Goal: Download file/media

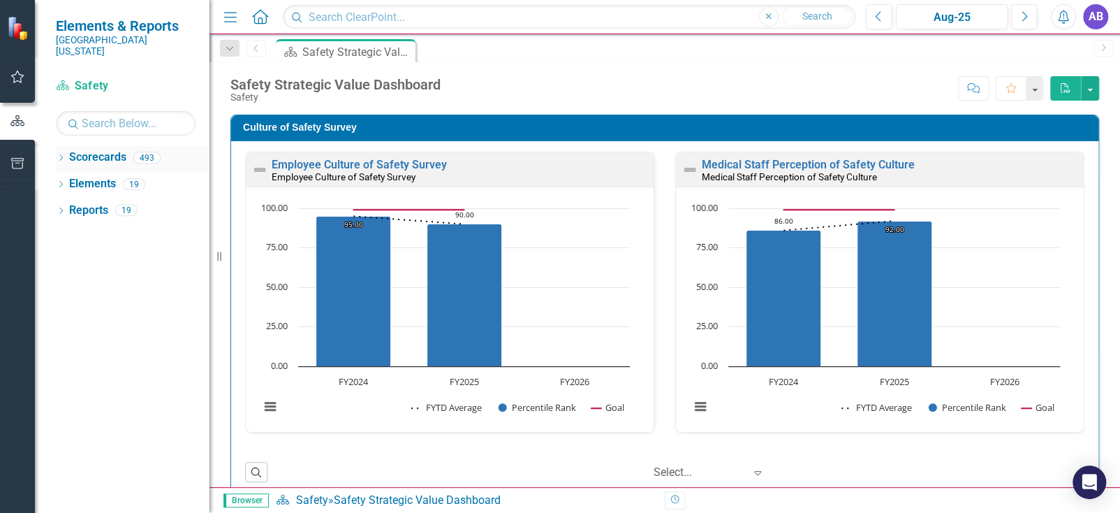
click at [86, 149] on link "Scorecards" at bounding box center [97, 157] width 57 height 16
click at [61, 155] on icon "Dropdown" at bounding box center [61, 159] width 10 height 8
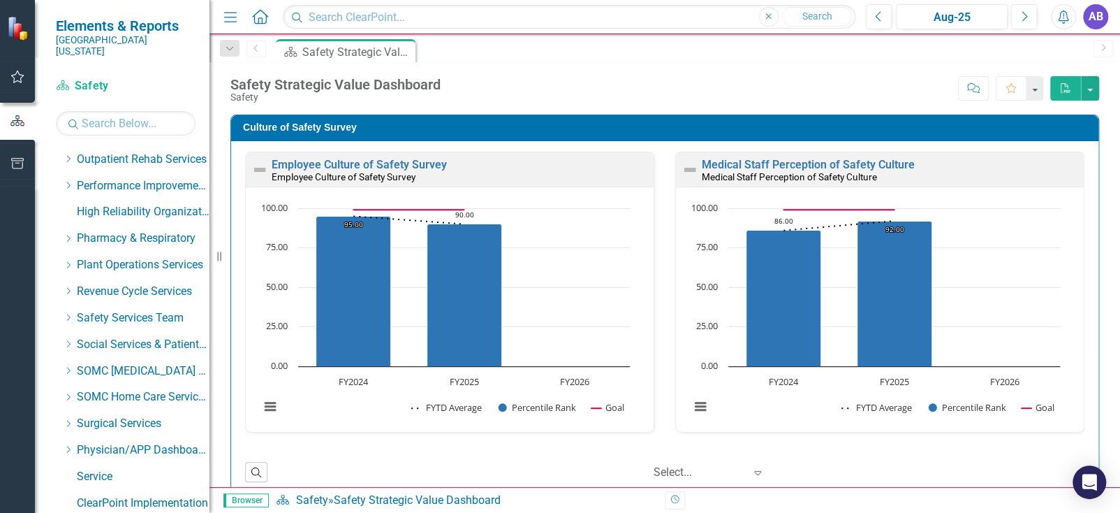
scroll to position [768, 0]
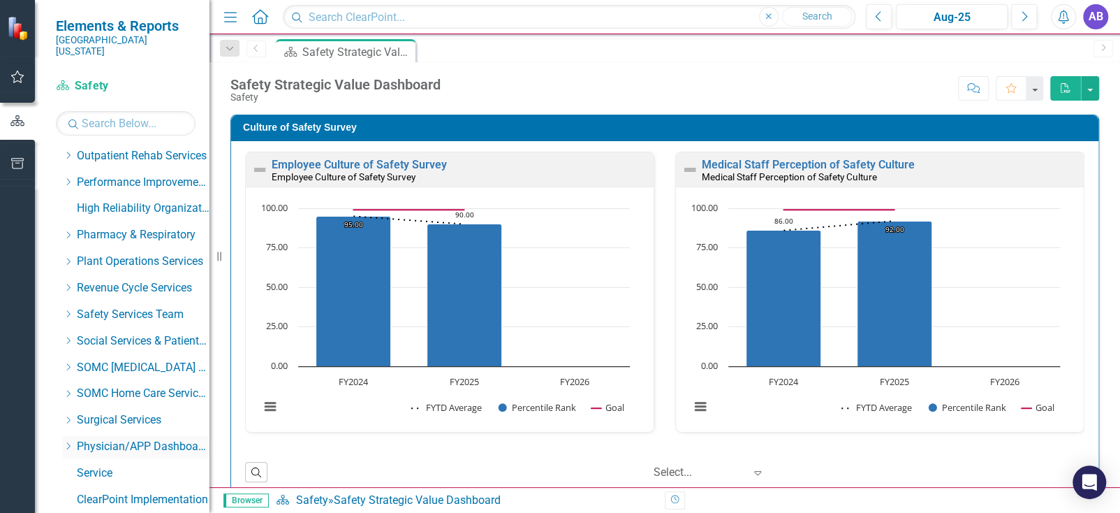
click at [68, 441] on icon "Dropdown" at bounding box center [68, 445] width 10 height 8
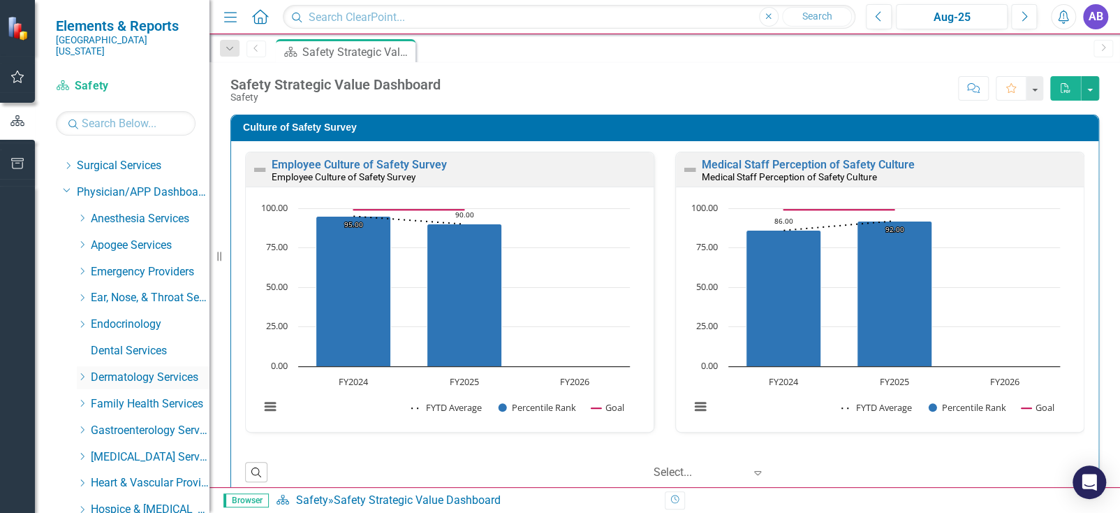
scroll to position [1047, 0]
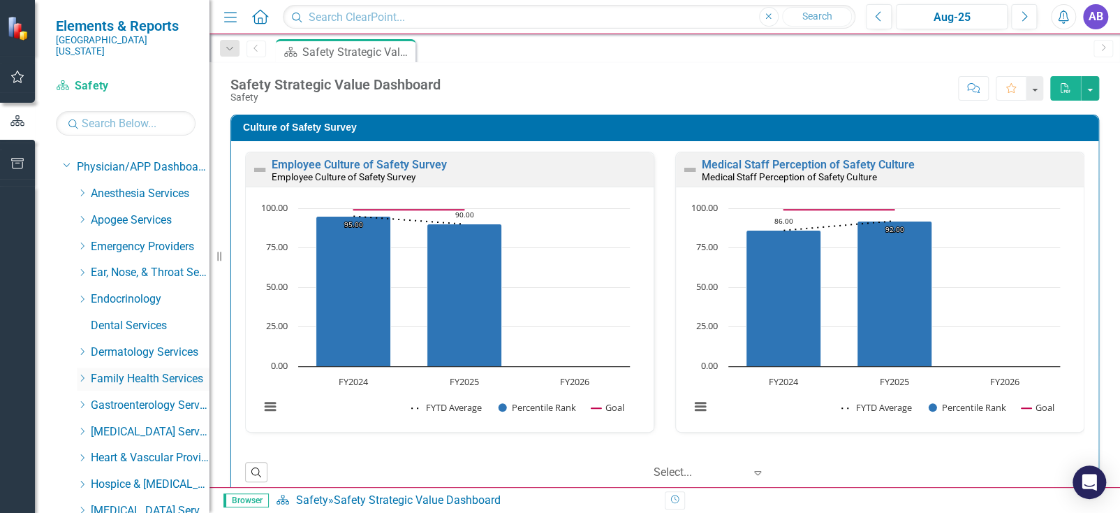
click at [84, 374] on icon "Dropdown" at bounding box center [82, 378] width 10 height 8
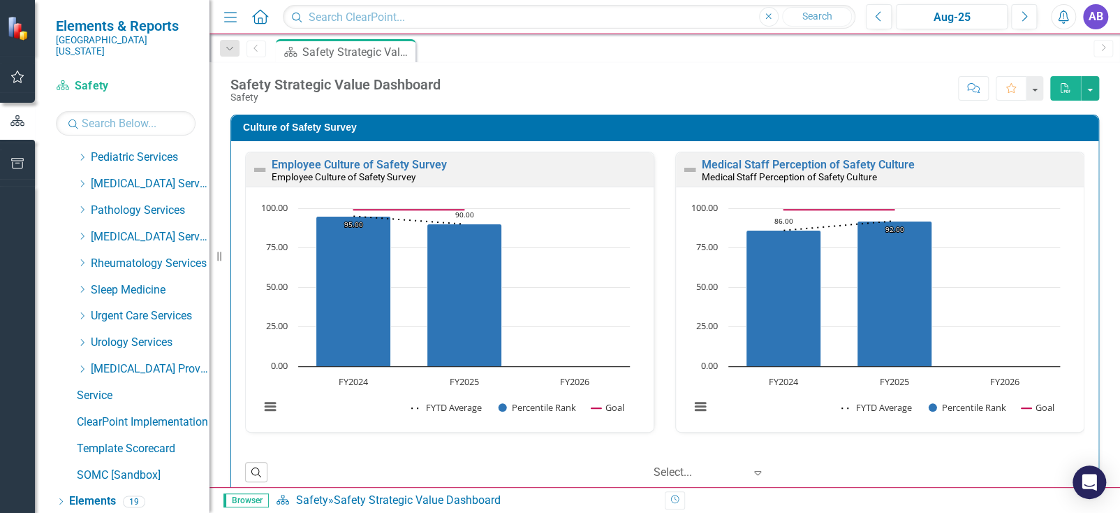
scroll to position [3211, 0]
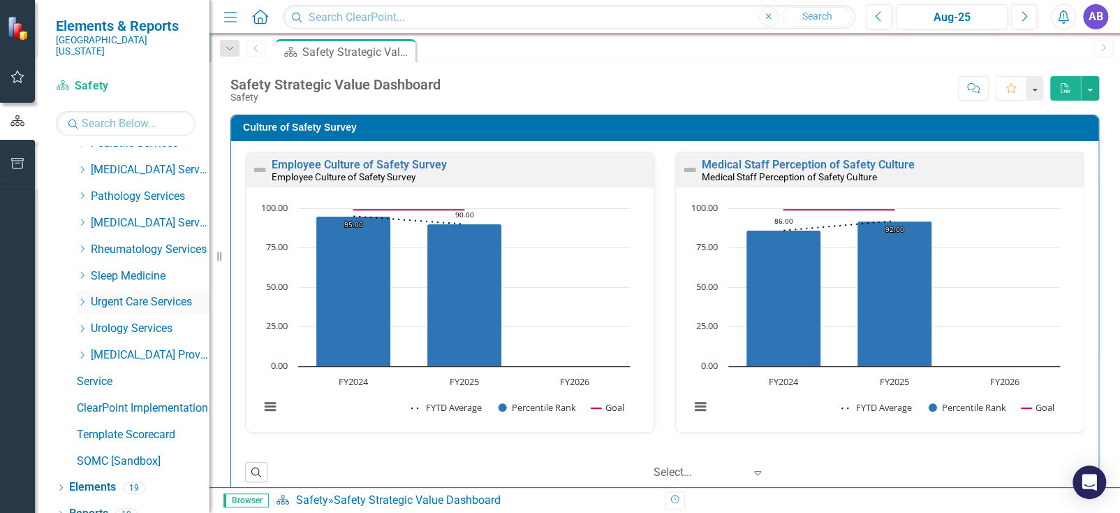
click at [84, 297] on icon "Dropdown" at bounding box center [82, 301] width 10 height 8
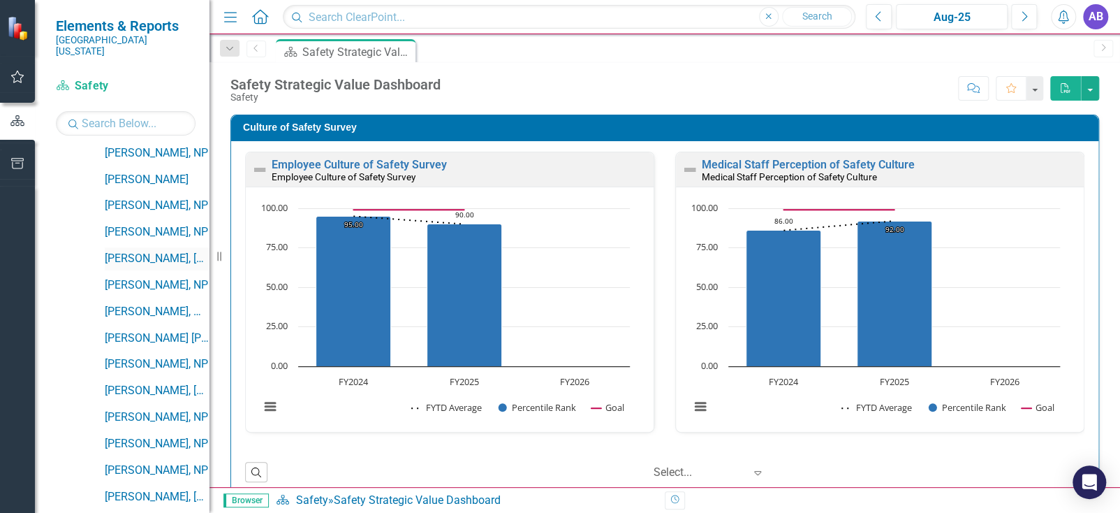
scroll to position [3560, 0]
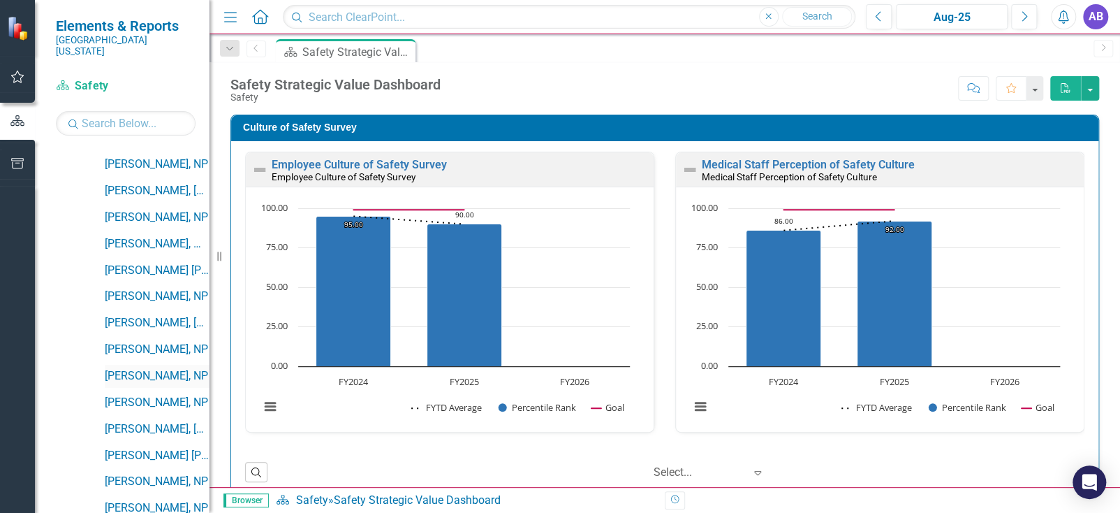
click at [145, 368] on link "[PERSON_NAME], NP" at bounding box center [157, 376] width 105 height 16
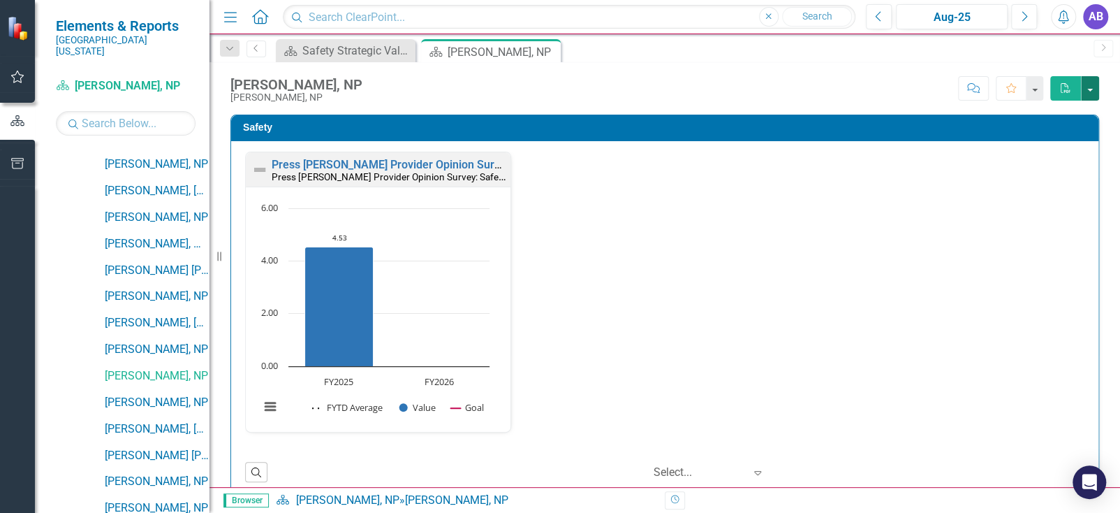
click at [1088, 93] on button "button" at bounding box center [1090, 88] width 18 height 24
click at [1073, 109] on link "PDF Export to PDF" at bounding box center [1043, 114] width 110 height 26
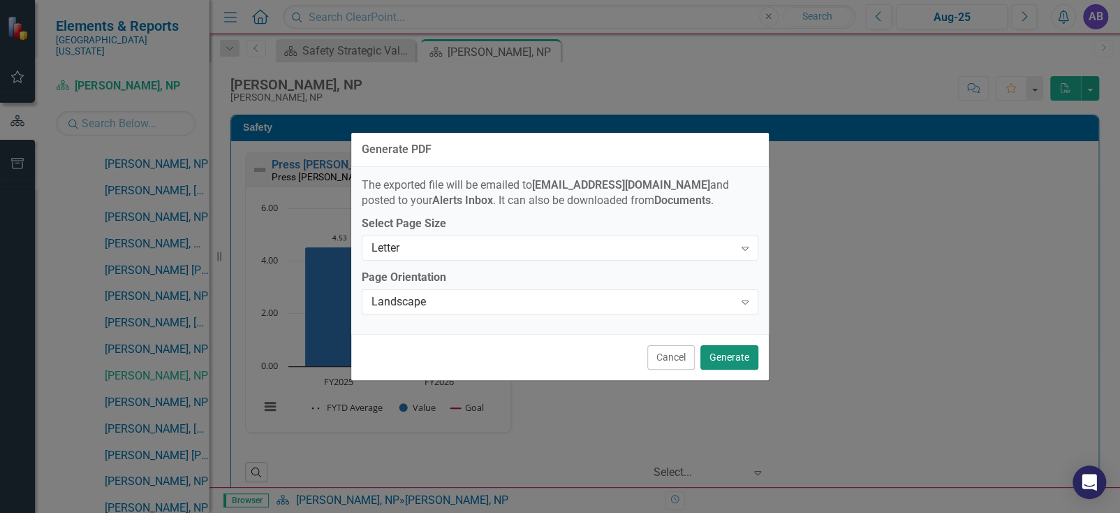
click at [723, 360] on button "Generate" at bounding box center [729, 357] width 58 height 24
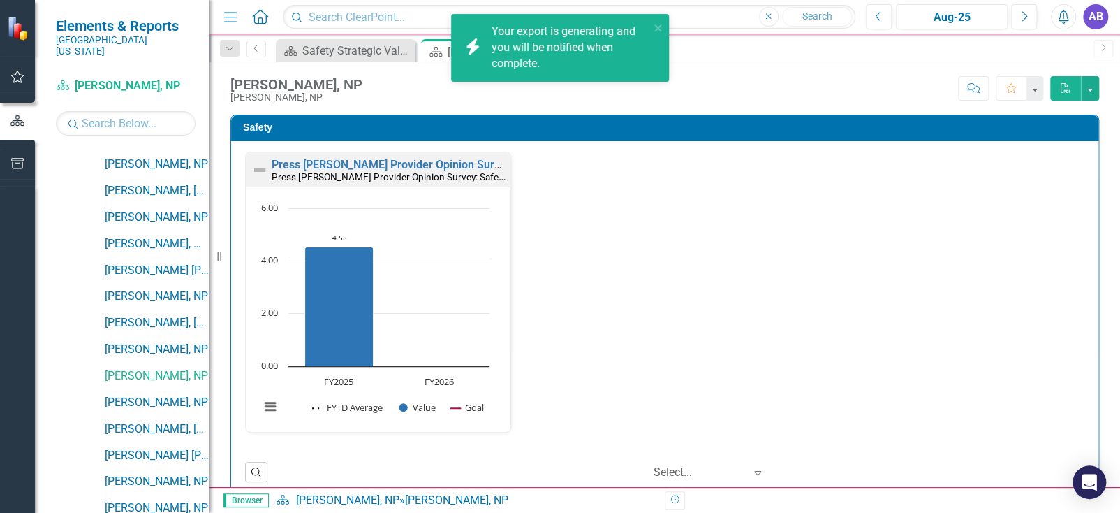
scroll to position [3701, 0]
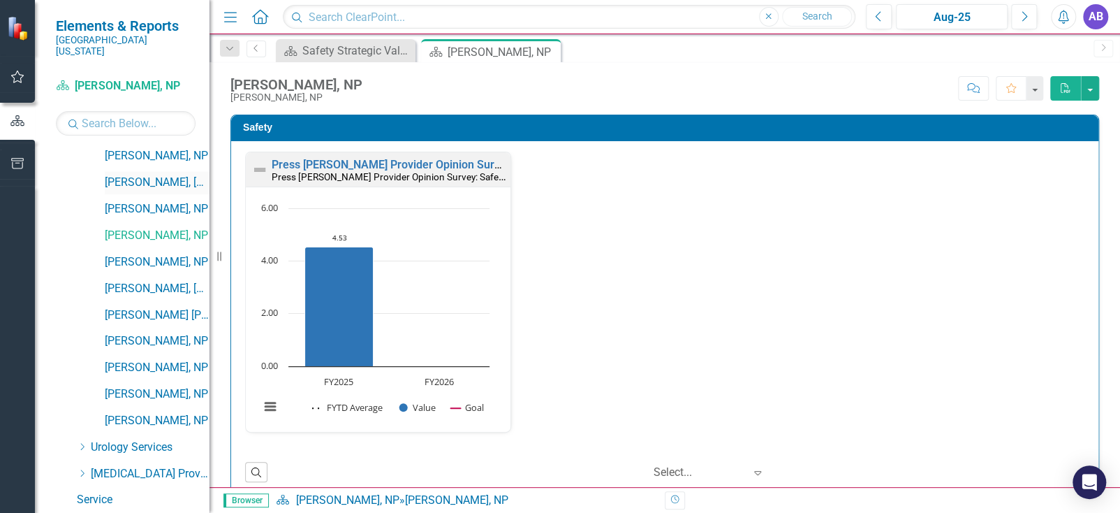
click at [161, 175] on link "[PERSON_NAME], [GEOGRAPHIC_DATA]" at bounding box center [157, 183] width 105 height 16
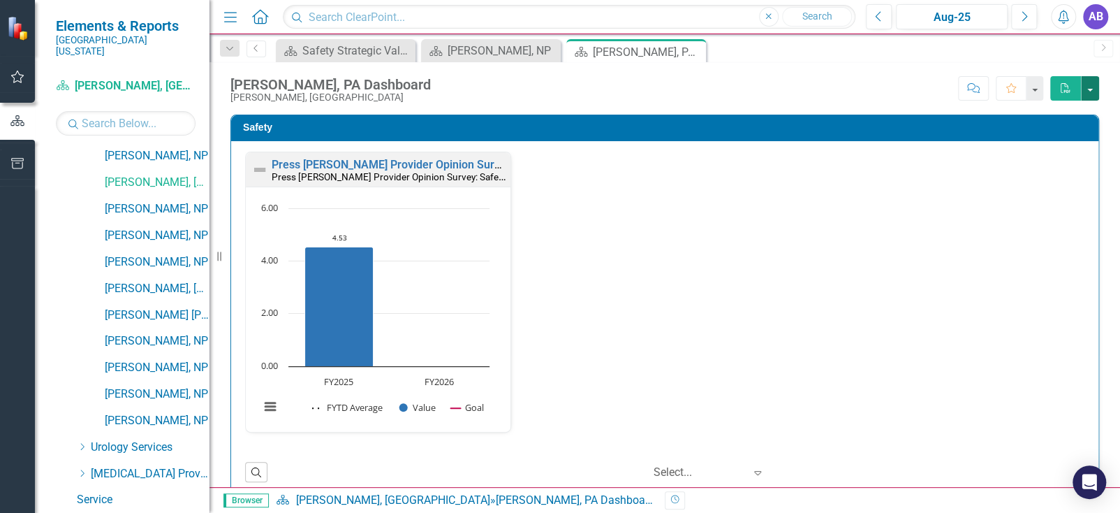
click at [1091, 91] on button "button" at bounding box center [1090, 88] width 18 height 24
click at [1061, 111] on link "PDF Export to PDF" at bounding box center [1043, 114] width 110 height 26
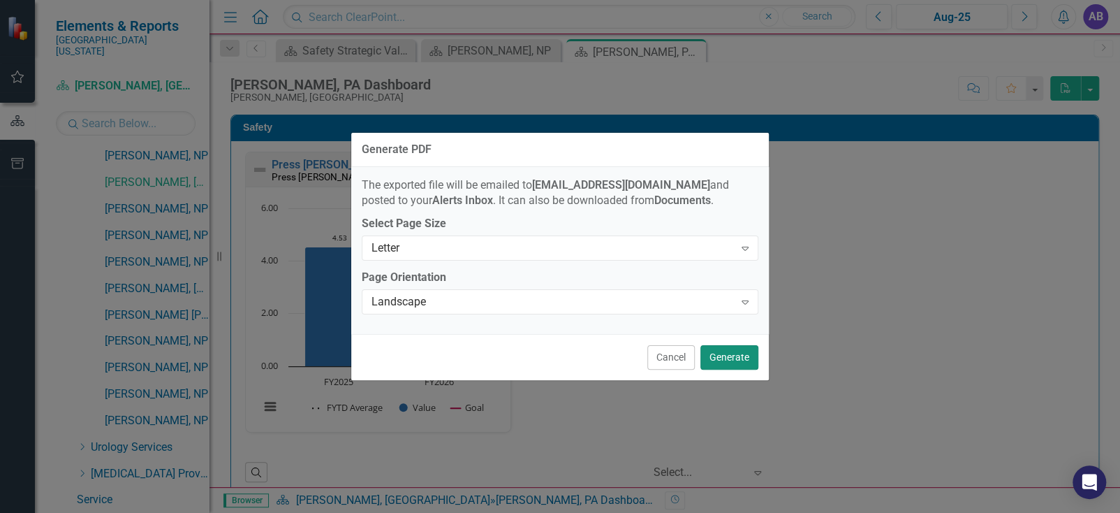
click at [730, 360] on button "Generate" at bounding box center [729, 357] width 58 height 24
